Goal: Find specific page/section: Find specific page/section

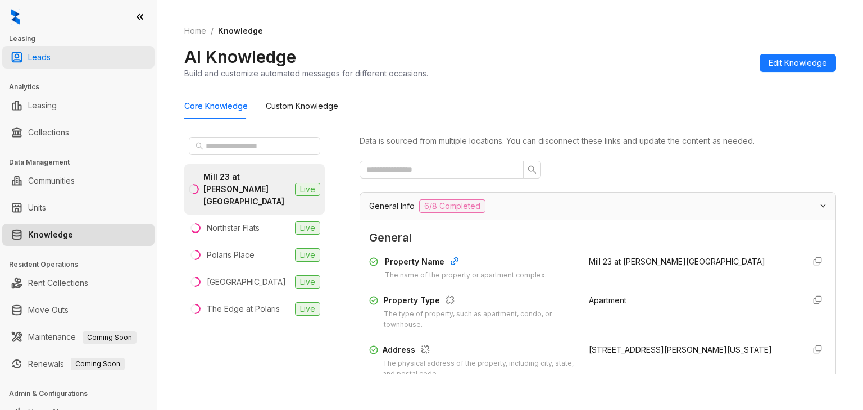
click at [51, 64] on link "Leads" at bounding box center [39, 57] width 22 height 22
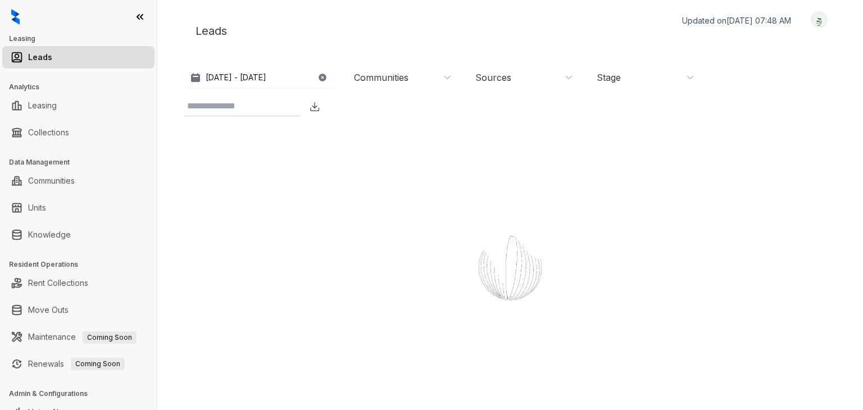
click at [52, 61] on link "Leads" at bounding box center [40, 57] width 24 height 22
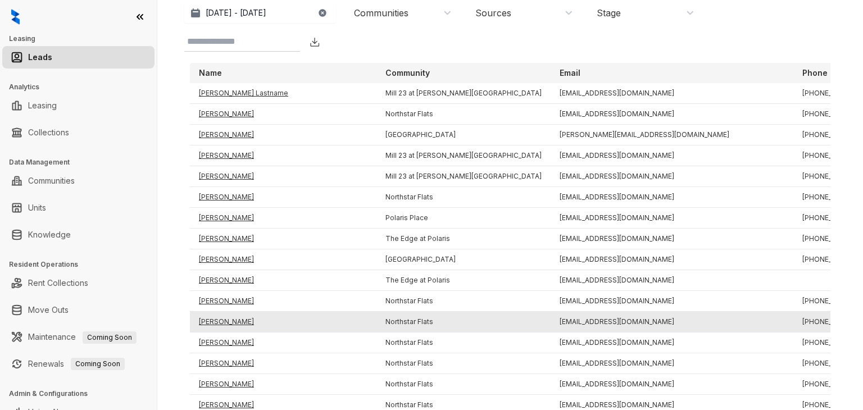
click at [221, 322] on td "[PERSON_NAME]" at bounding box center [283, 322] width 186 height 21
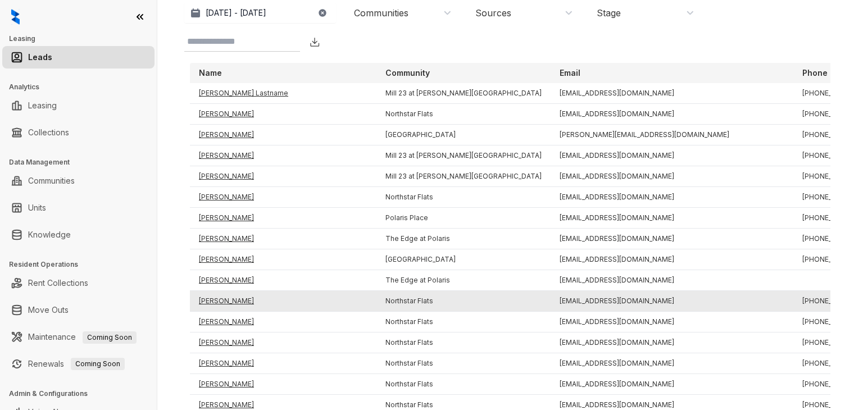
click at [225, 299] on td "[PERSON_NAME]" at bounding box center [283, 301] width 186 height 21
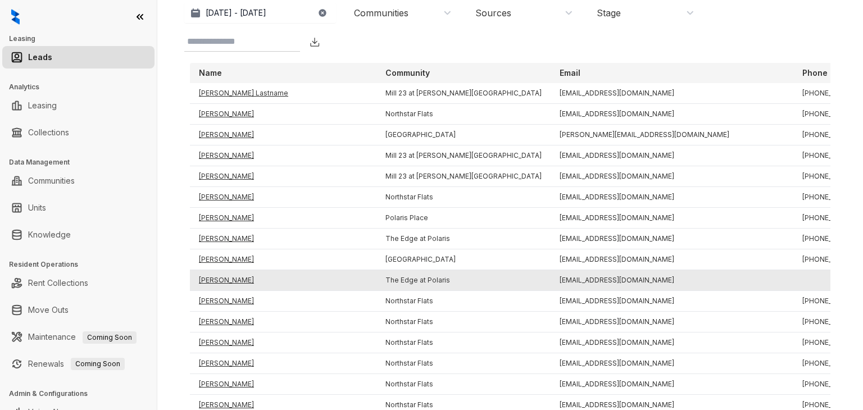
click at [223, 280] on td "[PERSON_NAME]" at bounding box center [283, 280] width 186 height 21
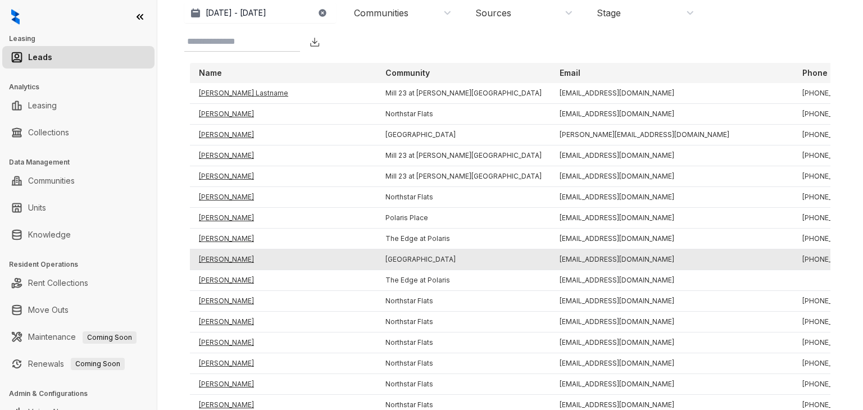
click at [227, 257] on td "[PERSON_NAME]" at bounding box center [283, 259] width 186 height 21
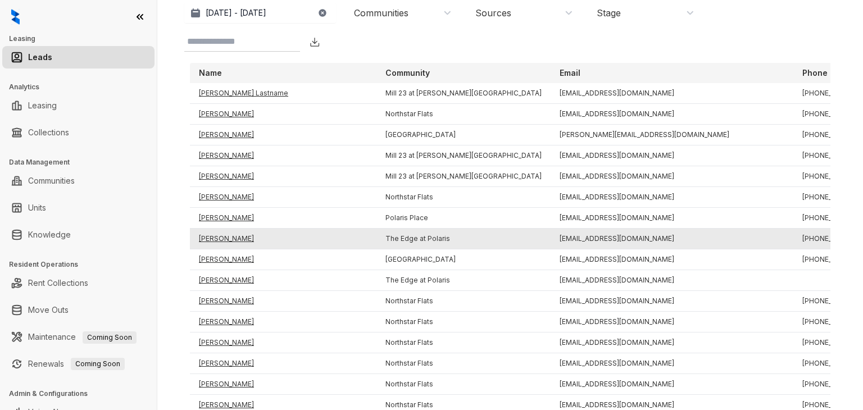
click at [218, 235] on td "[PERSON_NAME]" at bounding box center [283, 239] width 186 height 21
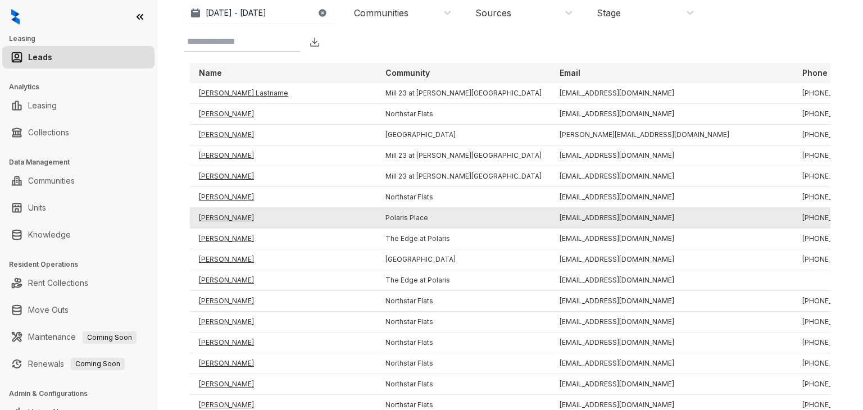
click at [228, 210] on td "[PERSON_NAME]" at bounding box center [283, 218] width 186 height 21
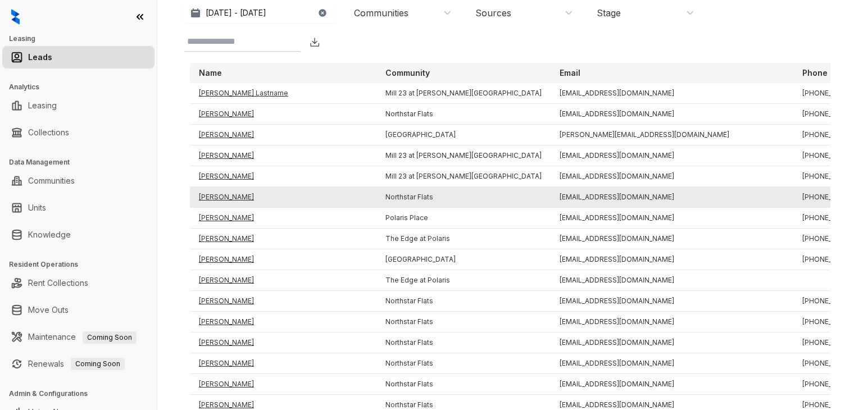
click at [228, 194] on td "[PERSON_NAME]" at bounding box center [283, 197] width 186 height 21
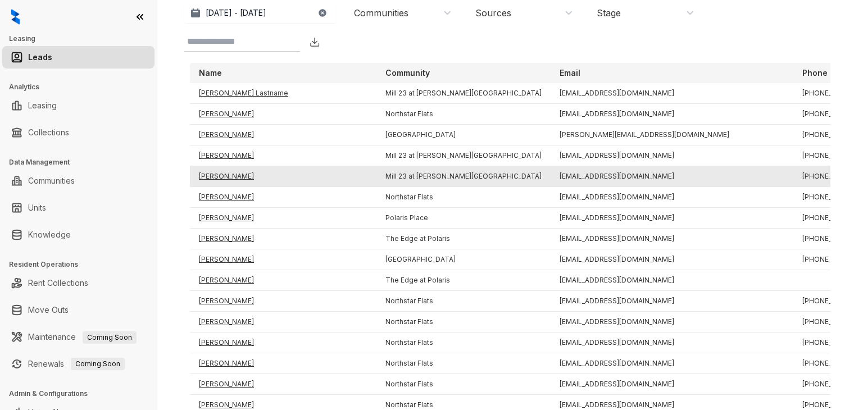
click at [228, 176] on td "[PERSON_NAME]" at bounding box center [283, 176] width 186 height 21
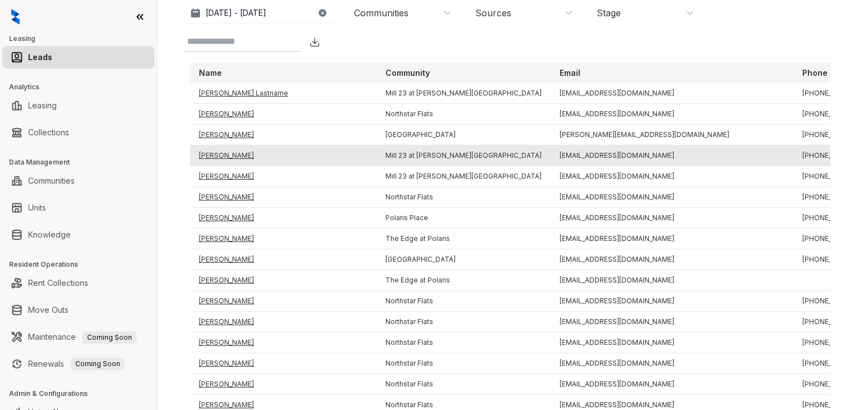
click at [222, 156] on td "[PERSON_NAME]" at bounding box center [283, 155] width 186 height 21
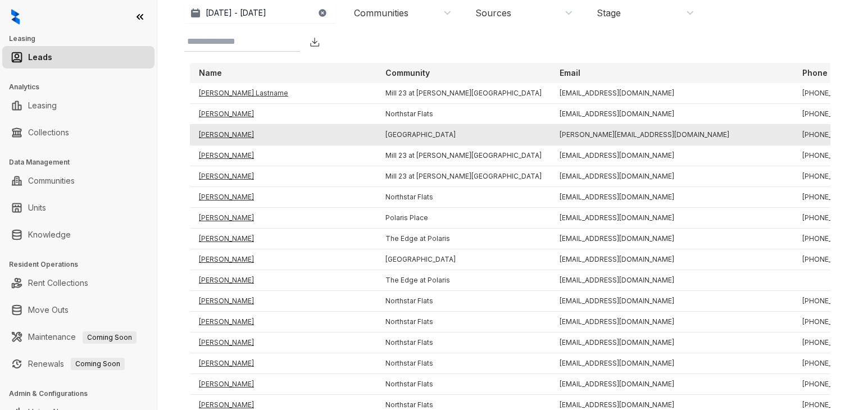
click at [236, 131] on td "[PERSON_NAME]" at bounding box center [283, 135] width 186 height 21
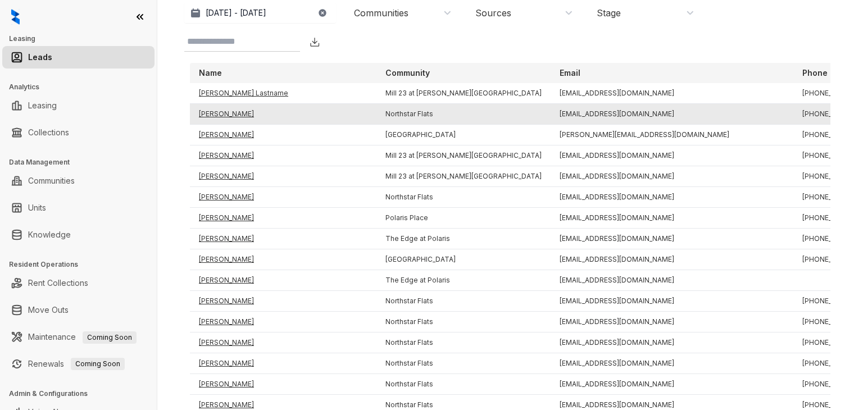
click at [234, 115] on td "[PERSON_NAME]" at bounding box center [283, 114] width 186 height 21
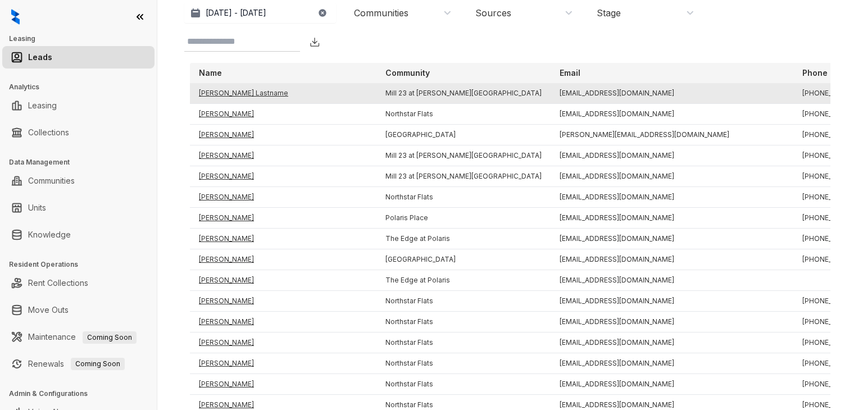
click at [232, 93] on td "[PERSON_NAME] Lastname" at bounding box center [283, 93] width 186 height 21
